Goal: Information Seeking & Learning: Learn about a topic

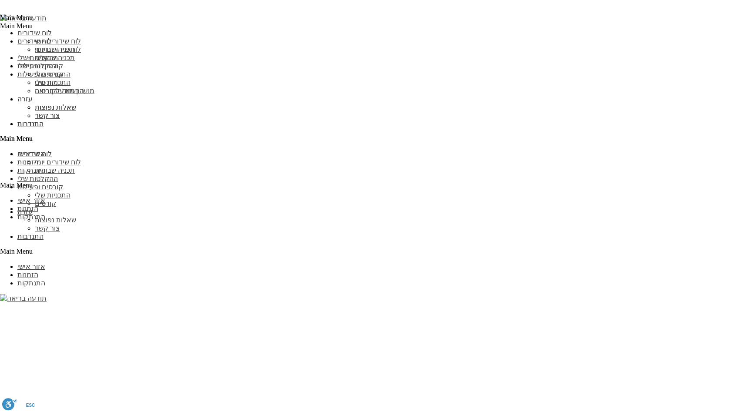
scroll to position [868, 0]
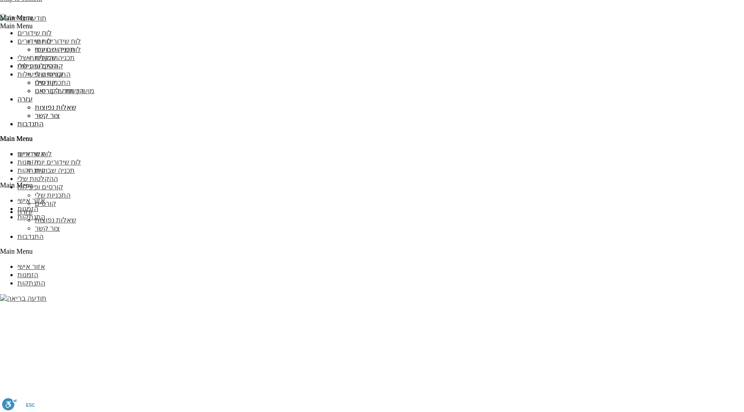
drag, startPoint x: 504, startPoint y: 278, endPoint x: 558, endPoint y: 278, distance: 53.5
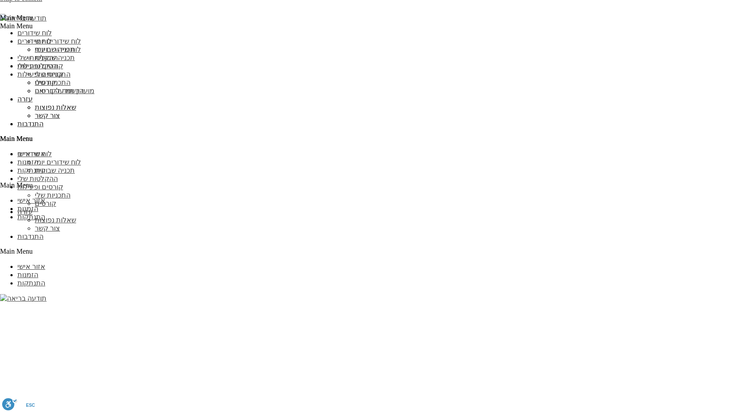
copy div "if (!$activeAll) {"
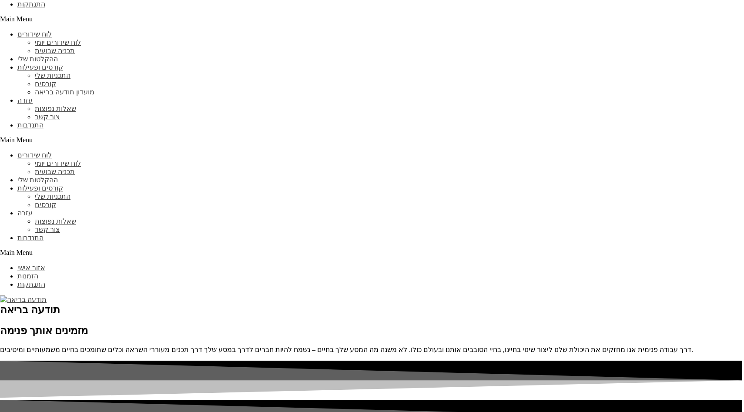
scroll to position [868, 0]
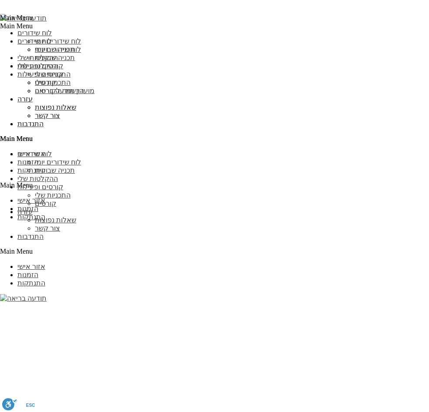
scroll to position [874, 0]
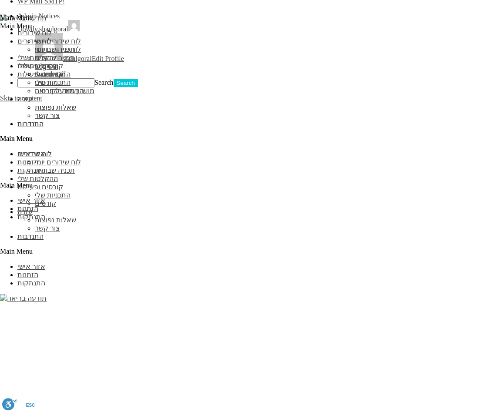
scroll to position [763, 0]
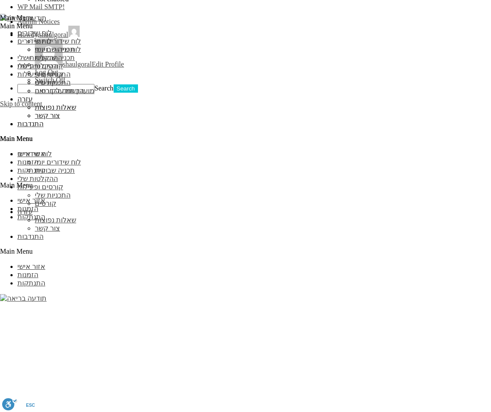
scroll to position [763, 0]
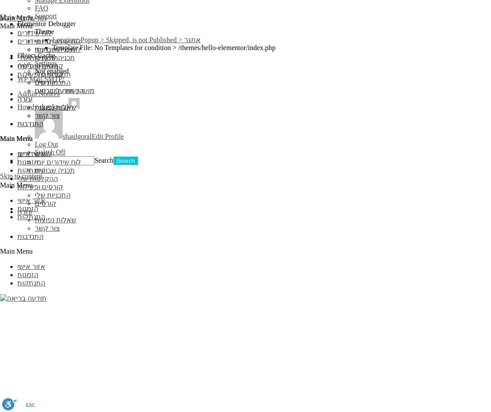
scroll to position [644, 0]
